Goal: Navigation & Orientation: Find specific page/section

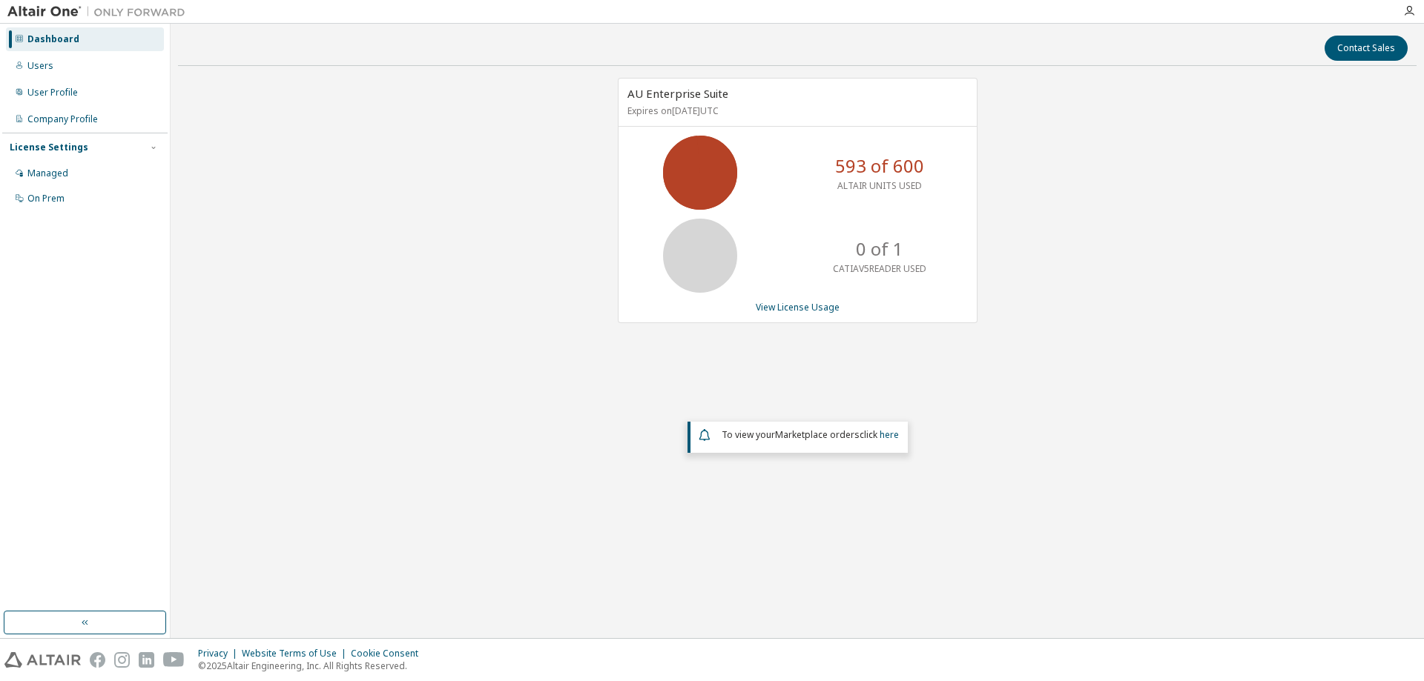
click at [308, 414] on div "AU Enterprise Suite Expires on December 31, 2025 UTC 593 of 600 ALTAIR UNITS US…" at bounding box center [797, 299] width 1238 height 443
click at [40, 73] on div "Users" at bounding box center [85, 66] width 158 height 24
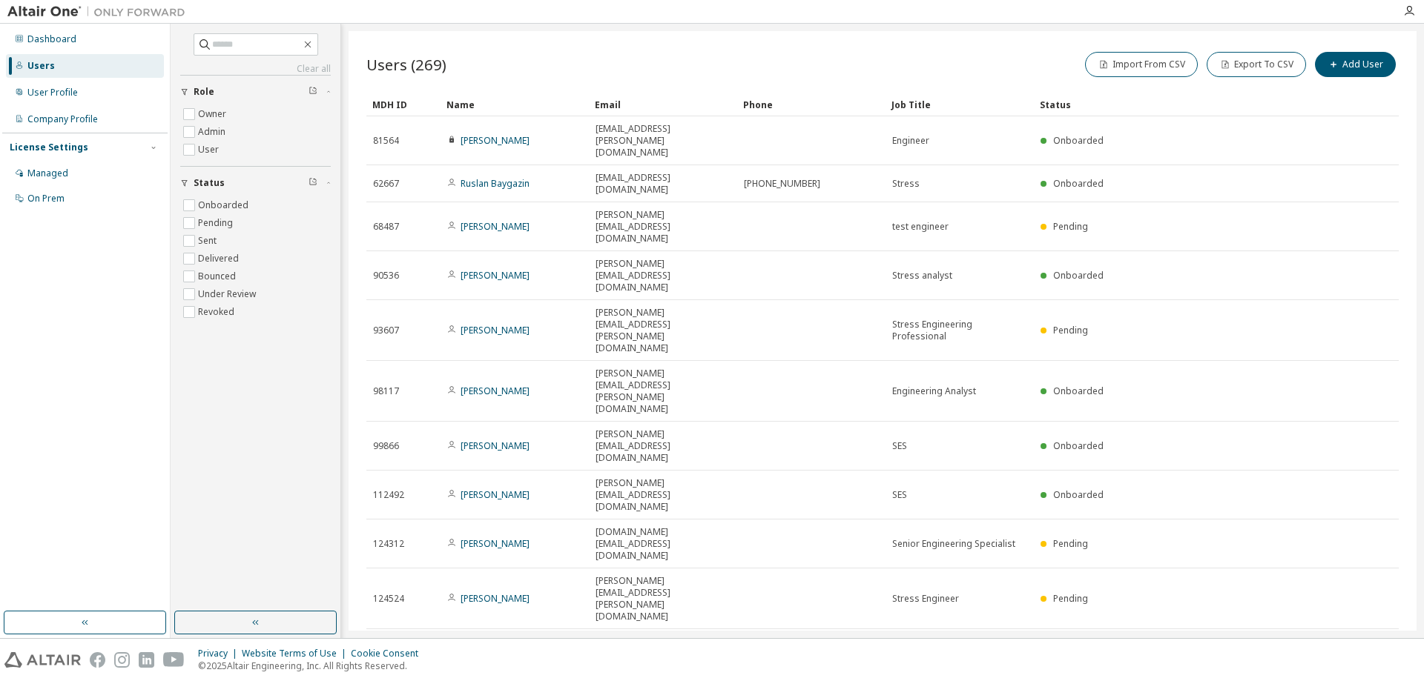
click at [1202, 649] on icon "button" at bounding box center [1201, 650] width 4 height 2
click at [1200, 517] on div "100" at bounding box center [1241, 515] width 119 height 18
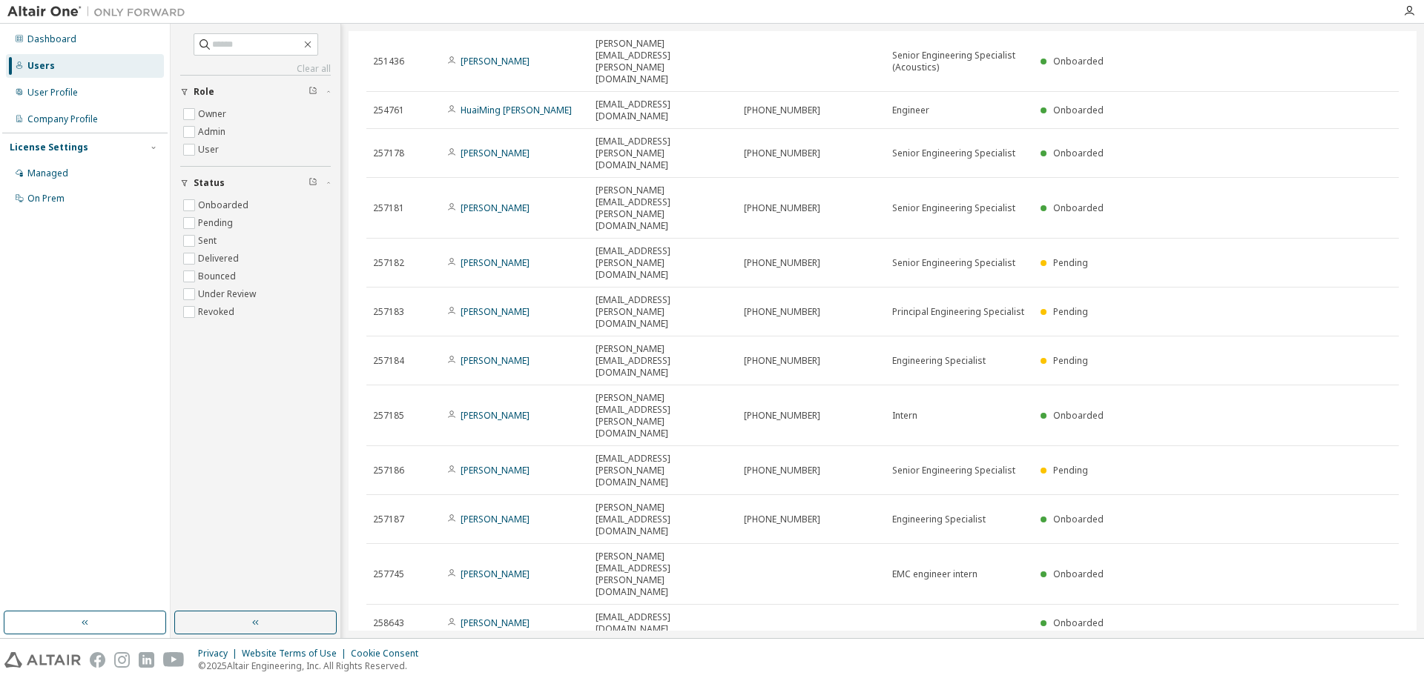
scroll to position [2337, 0]
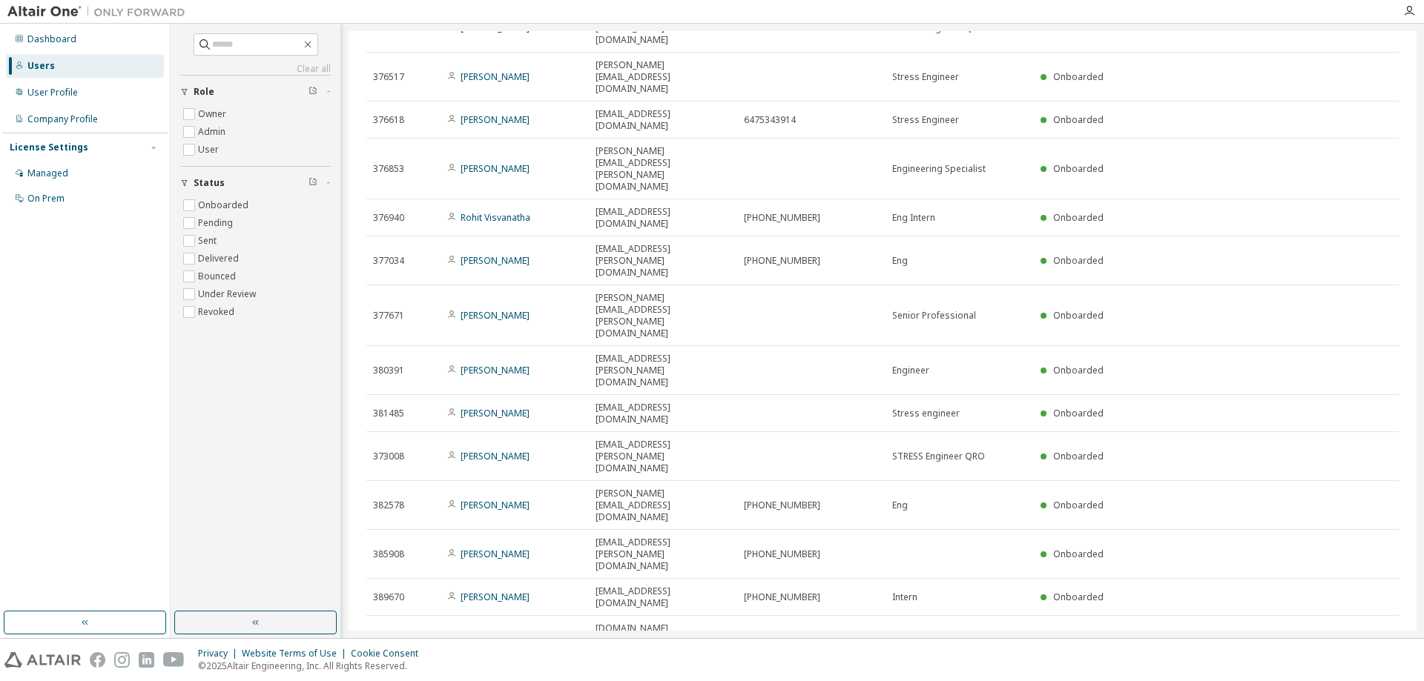
scroll to position [2170, 0]
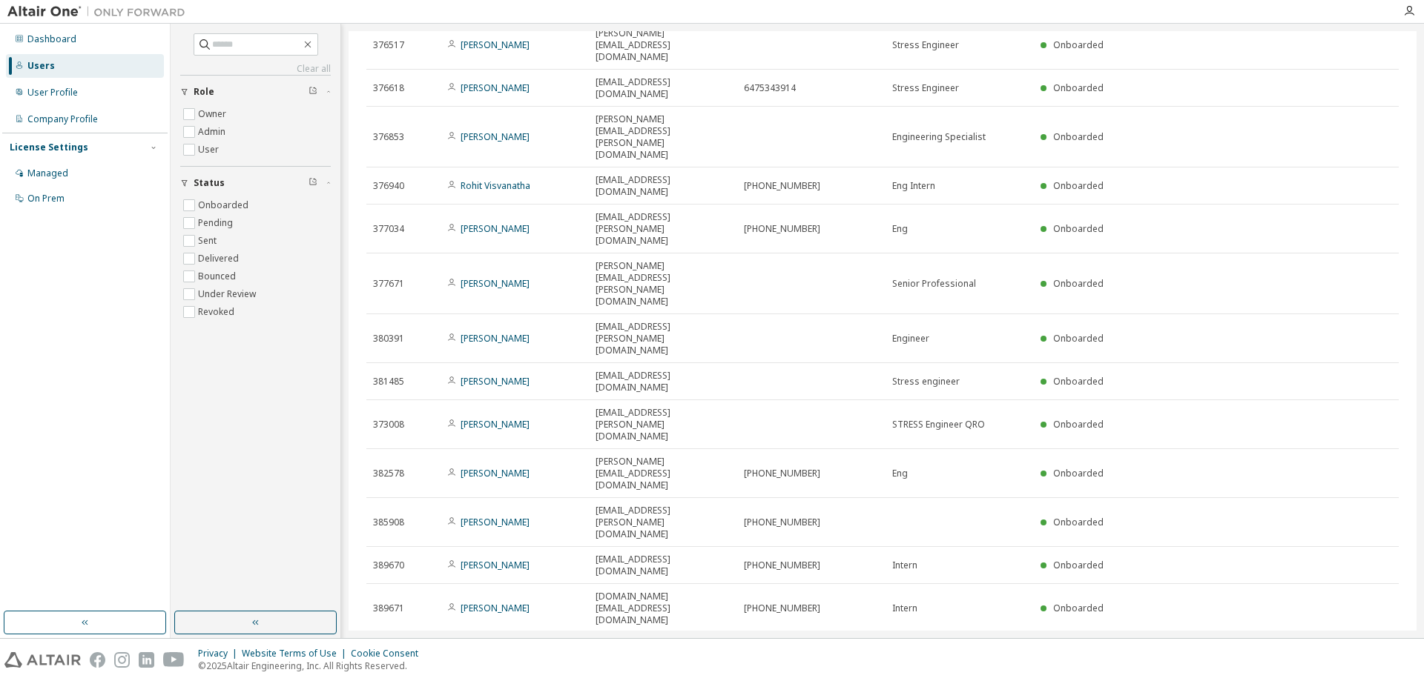
type input "*"
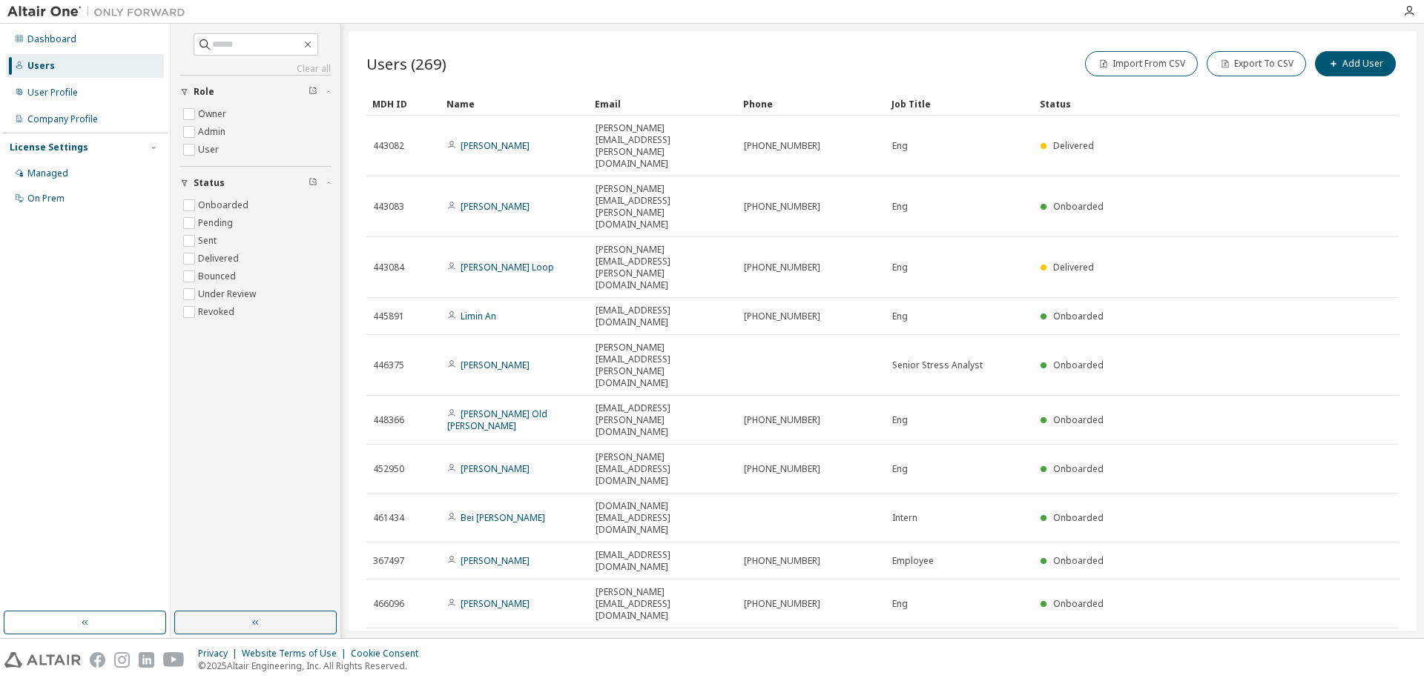
scroll to position [0, 0]
click at [76, 96] on div "User Profile" at bounding box center [85, 93] width 158 height 24
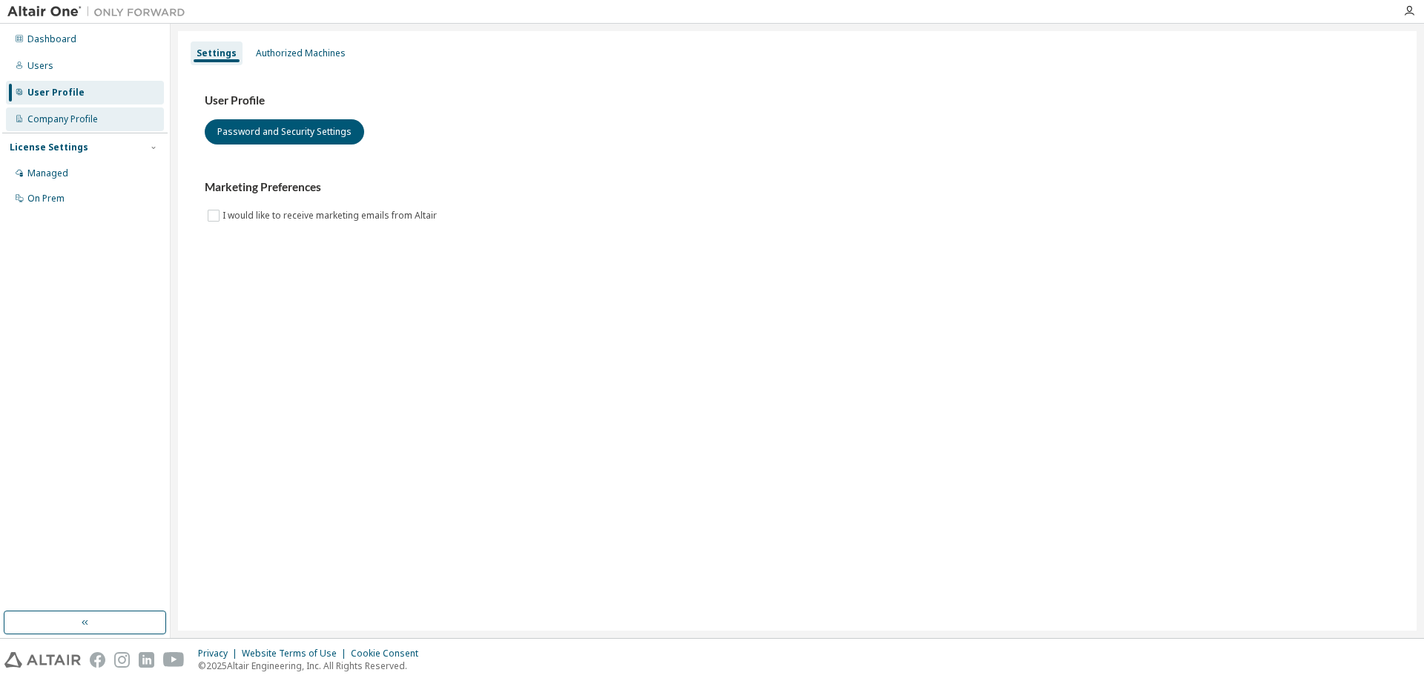
click at [60, 121] on div "Company Profile" at bounding box center [62, 119] width 70 height 12
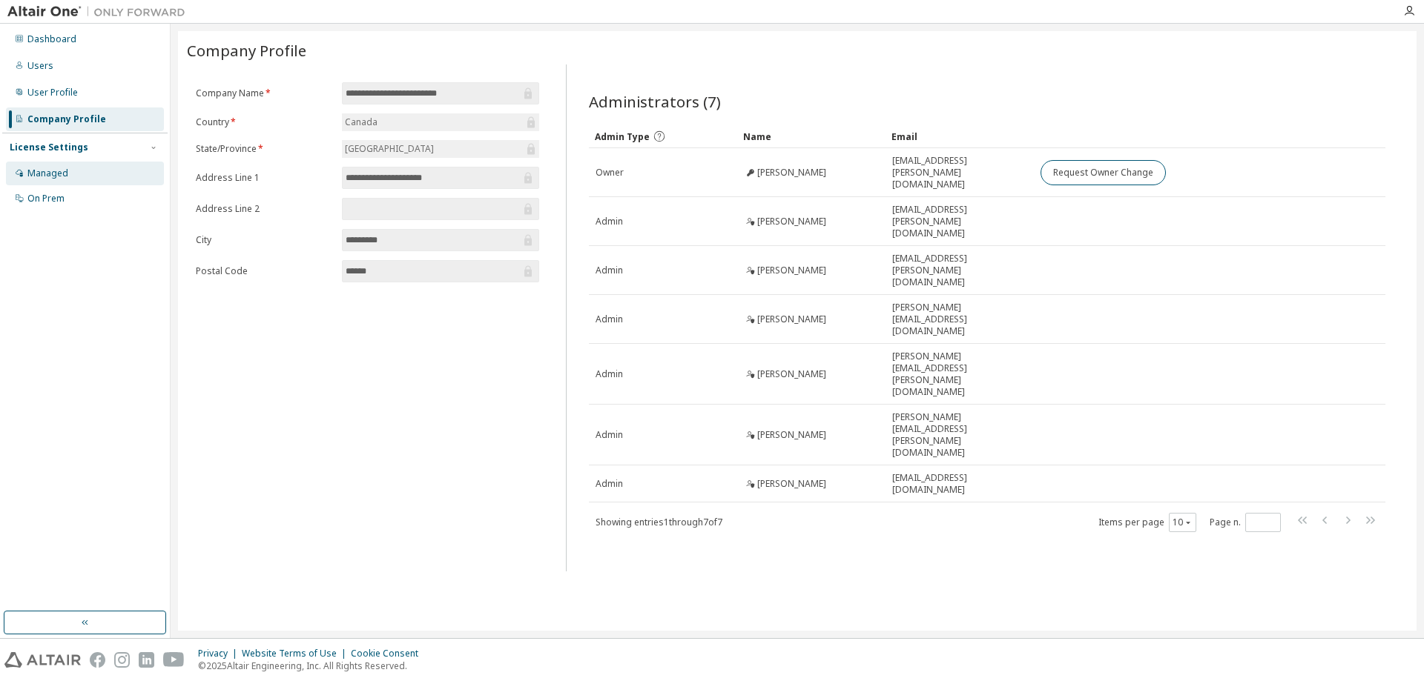
click at [52, 171] on div "Managed" at bounding box center [47, 174] width 41 height 12
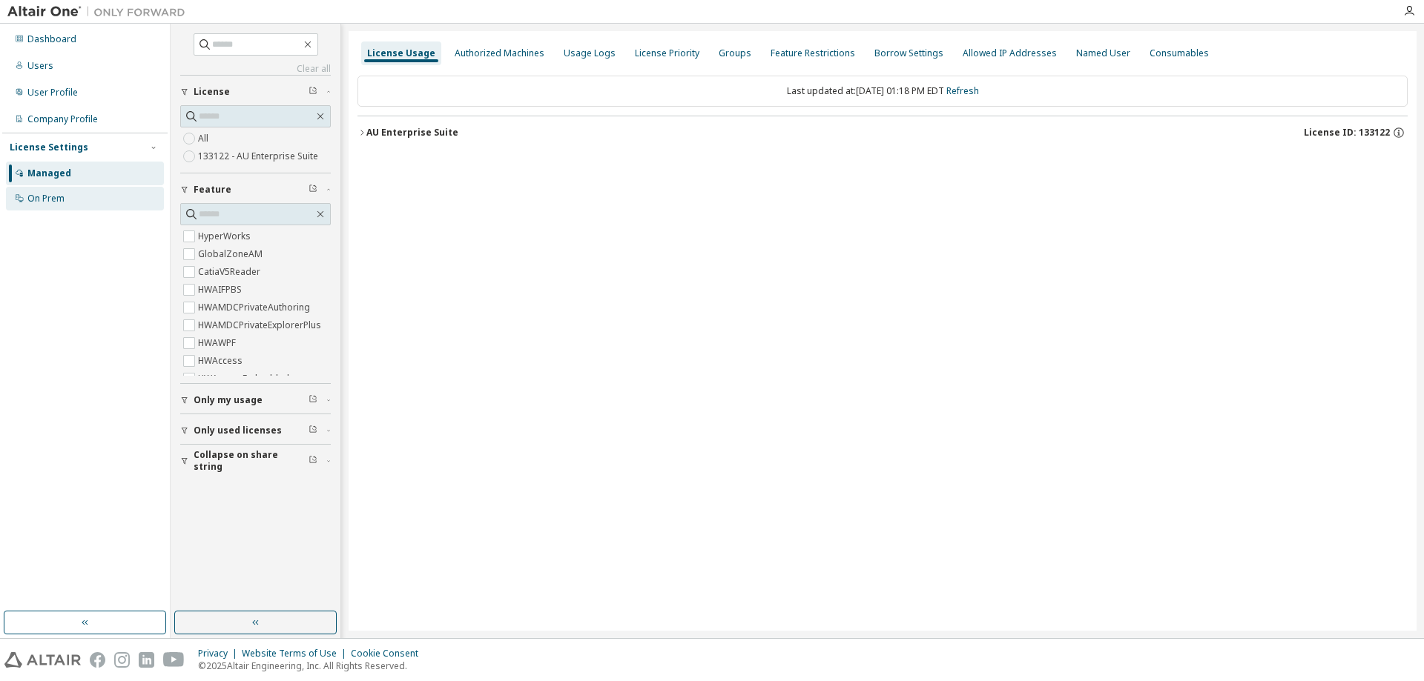
click at [50, 198] on div "On Prem" at bounding box center [45, 199] width 37 height 12
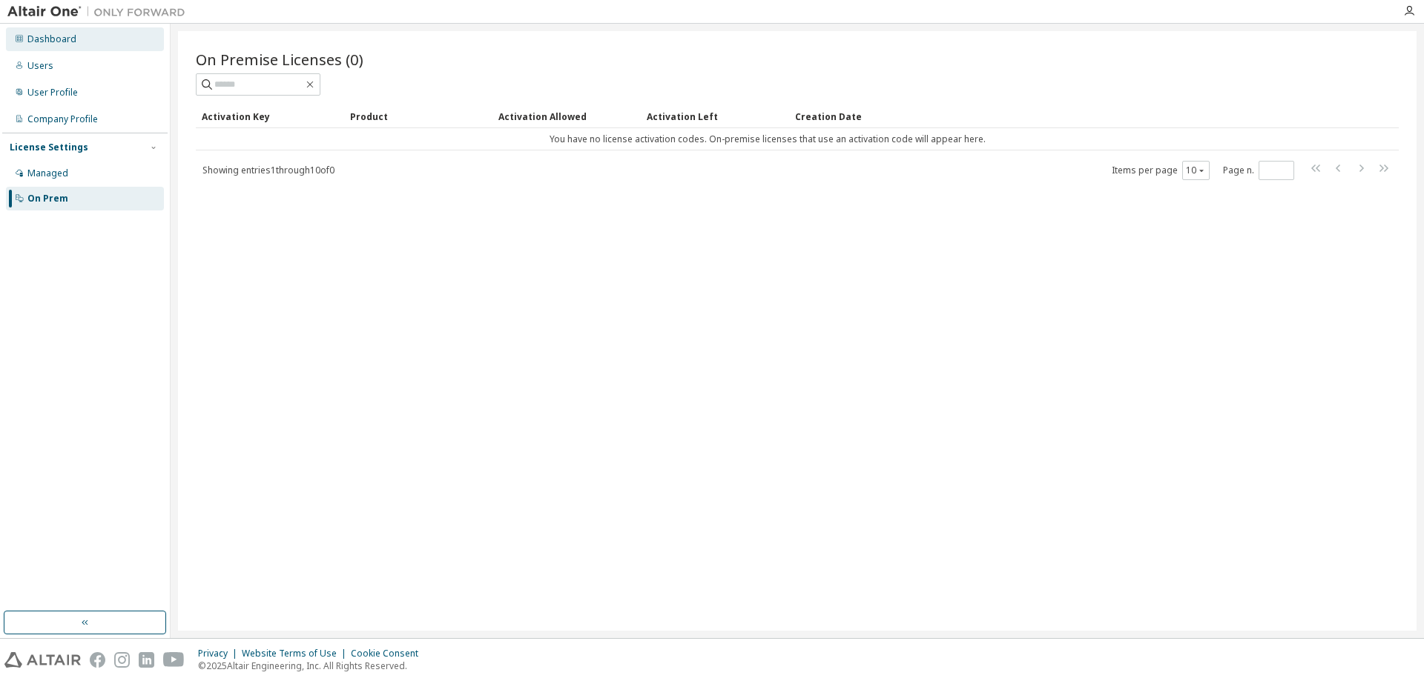
click at [54, 43] on div "Dashboard" at bounding box center [51, 39] width 49 height 12
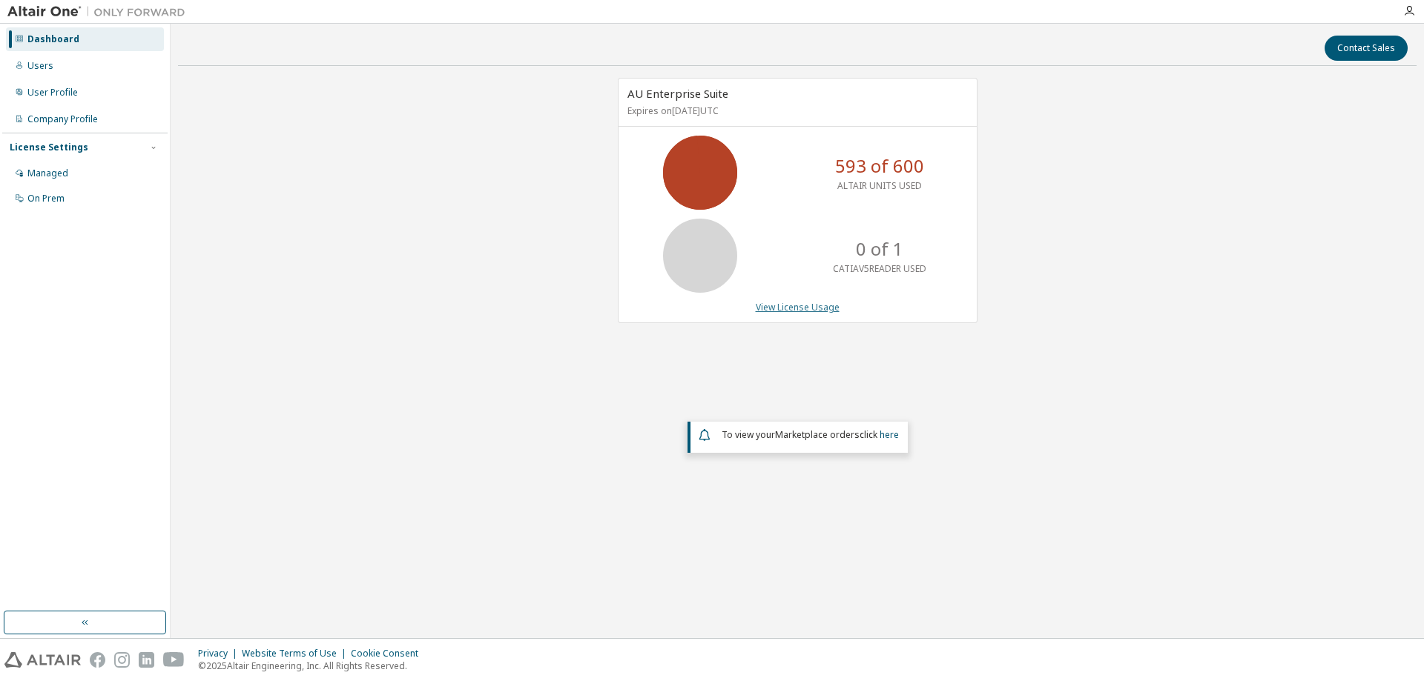
click at [816, 310] on link "View License Usage" at bounding box center [798, 307] width 84 height 13
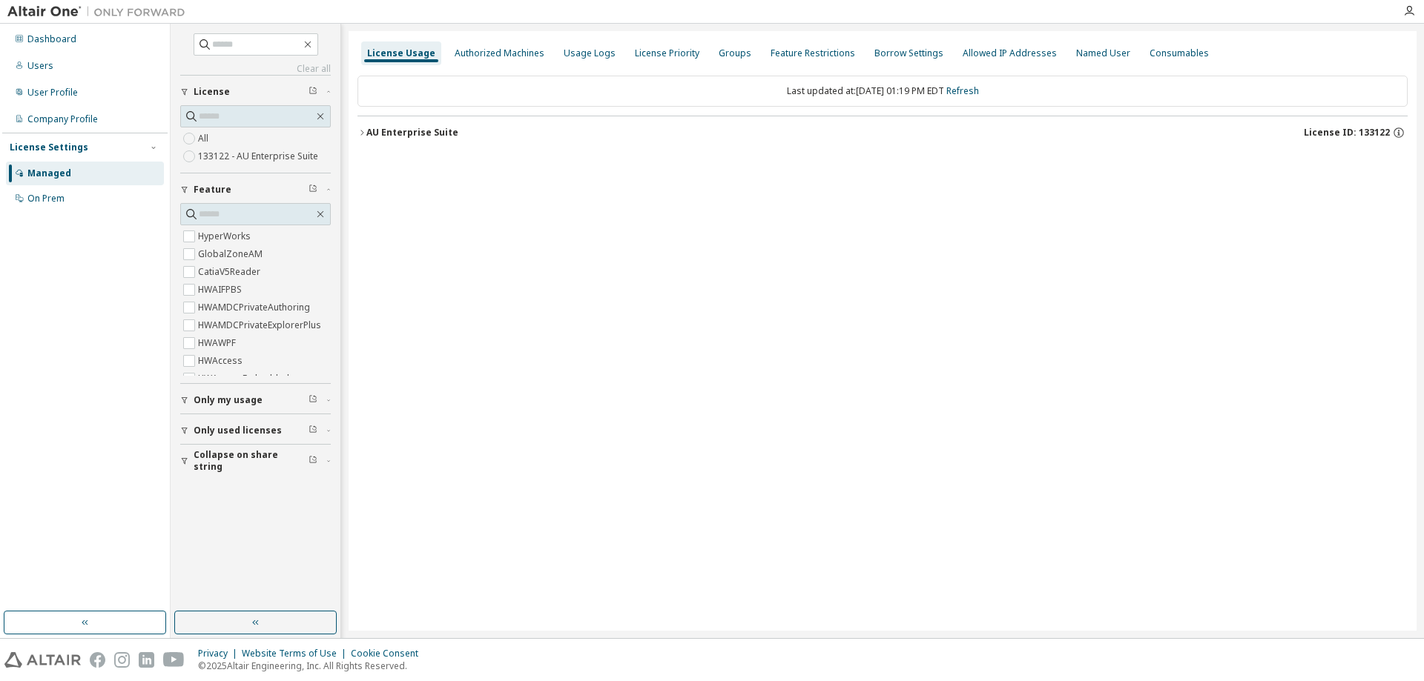
click at [363, 133] on icon "button" at bounding box center [361, 132] width 9 height 9
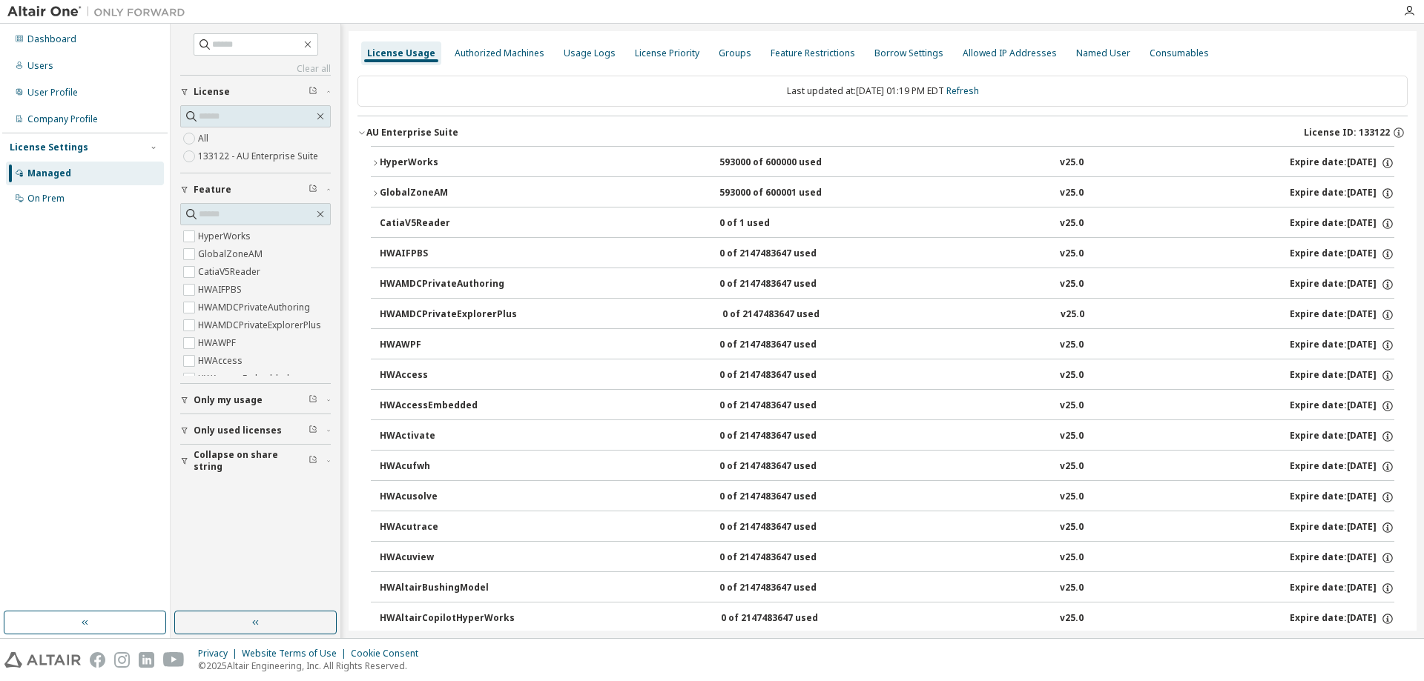
click at [373, 162] on icon "button" at bounding box center [375, 163] width 9 height 9
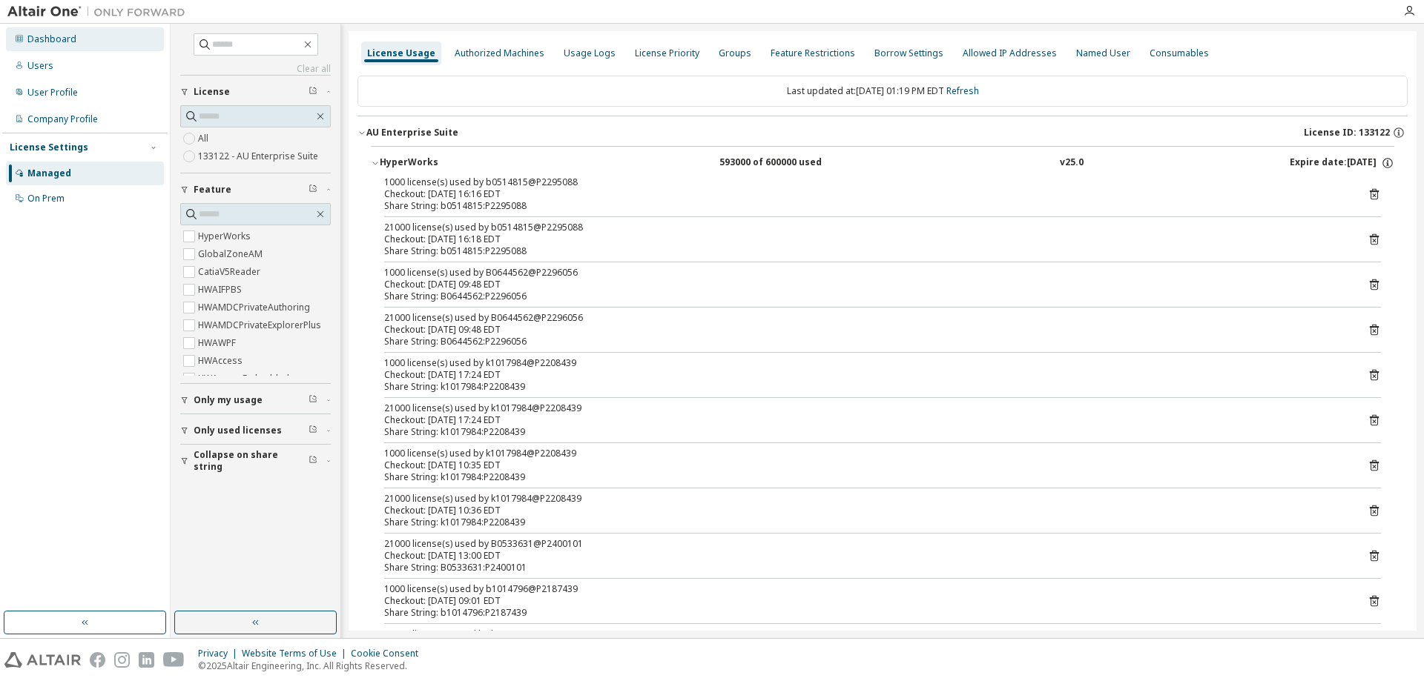
click at [57, 37] on div "Dashboard" at bounding box center [51, 39] width 49 height 12
